Goal: Task Accomplishment & Management: Use online tool/utility

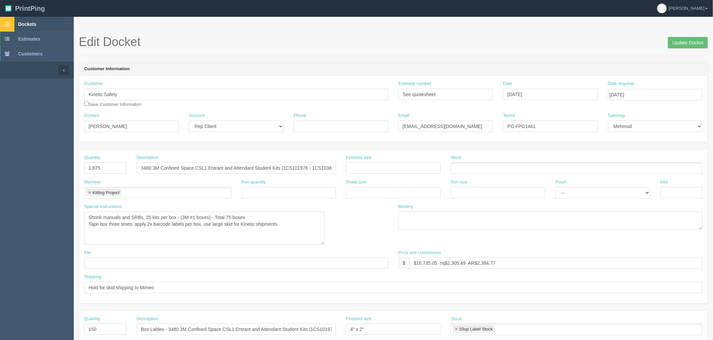
click at [42, 24] on link "Dockets" at bounding box center [37, 24] width 74 height 15
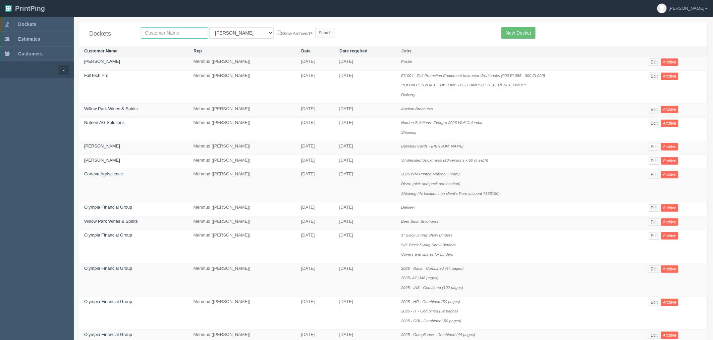
click at [162, 29] on input "text" at bounding box center [174, 32] width 67 height 11
type input "adfarm"
click at [315, 28] on input "Search" at bounding box center [325, 33] width 20 height 10
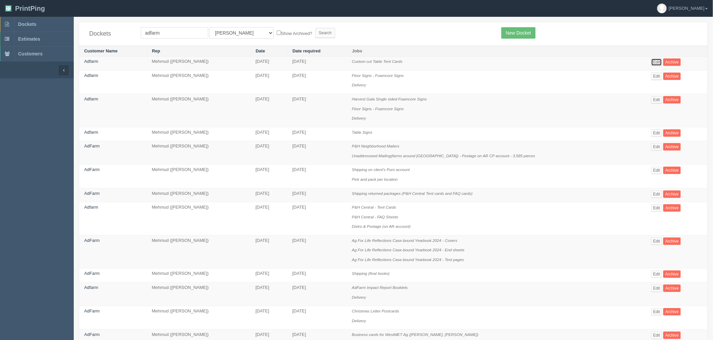
click at [653, 62] on link "Edit" at bounding box center [657, 61] width 11 height 7
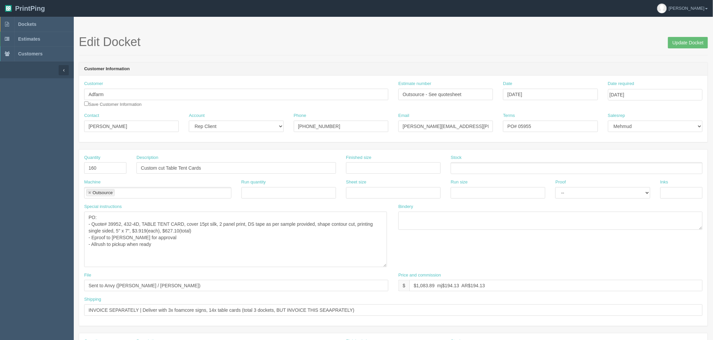
drag, startPoint x: 387, startPoint y: 228, endPoint x: 387, endPoint y: 266, distance: 38.6
click at [387, 266] on textarea "PO: - Quote# 39952, 432-4D, TABLE TENT CARD, cover 15pt silk, 2 panel print, DS…" at bounding box center [235, 238] width 303 height 55
click at [33, 21] on span "Dockets" at bounding box center [27, 23] width 18 height 5
